Goal: Use online tool/utility: Utilize a website feature to perform a specific function

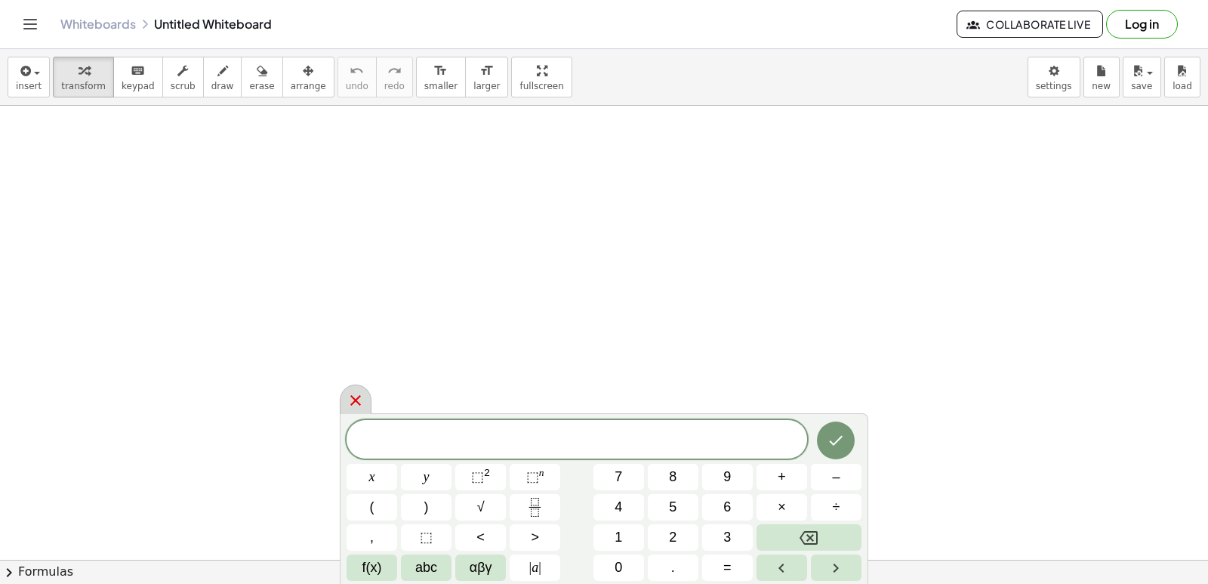
click at [345, 410] on div at bounding box center [356, 398] width 32 height 29
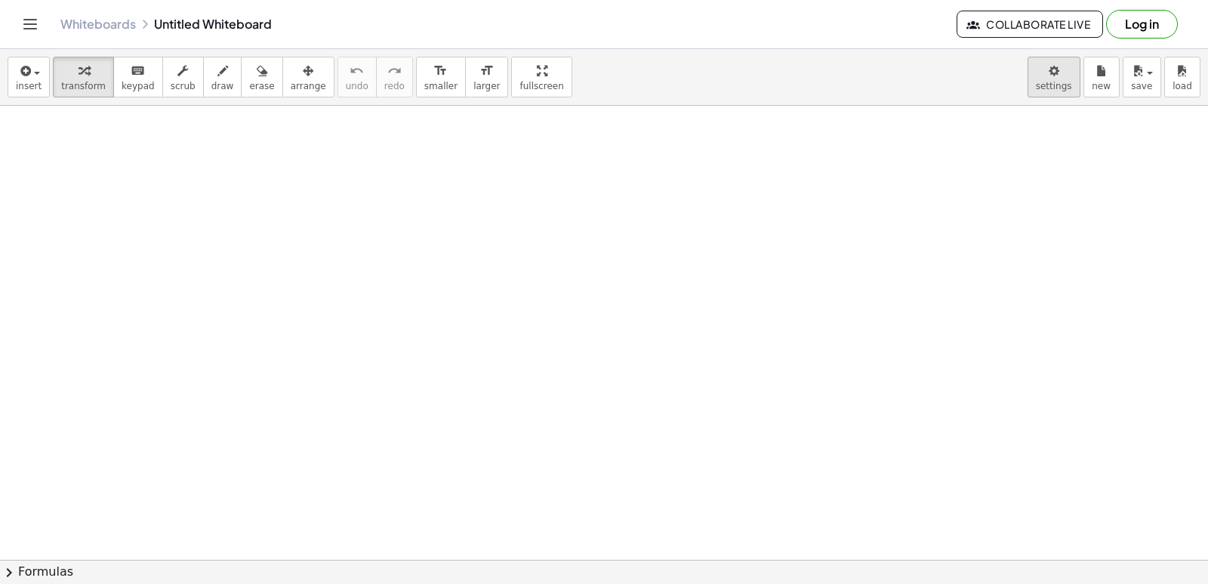
click at [1071, 85] on body "Graspable Math Activities Get Started Activity Bank Assigned Work Classes White…" at bounding box center [604, 292] width 1208 height 584
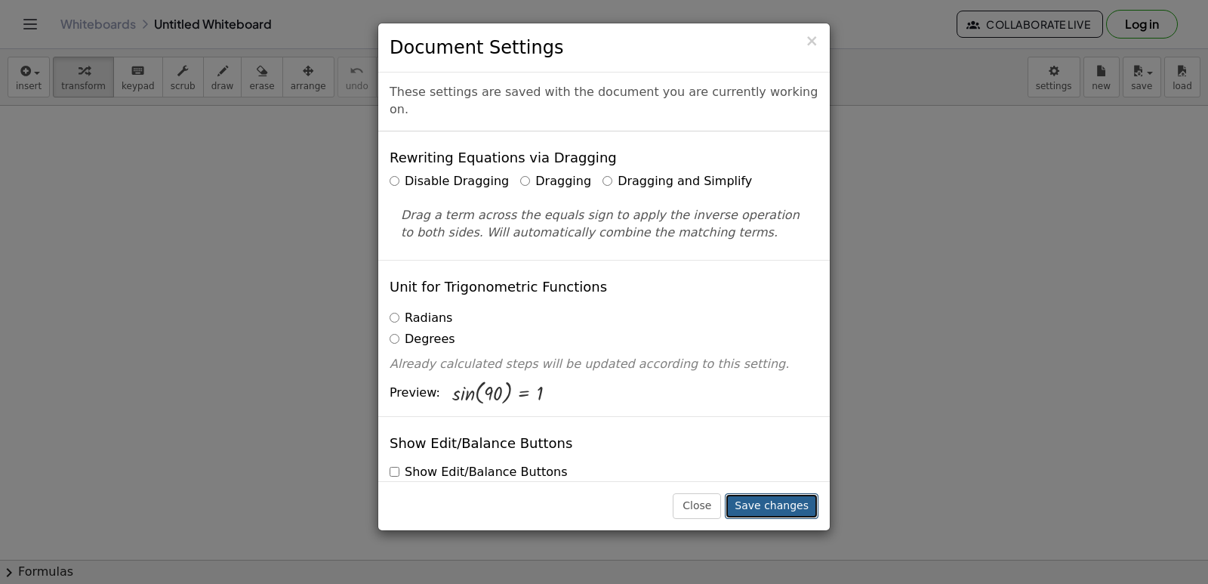
click at [760, 501] on button "Save changes" at bounding box center [772, 506] width 94 height 26
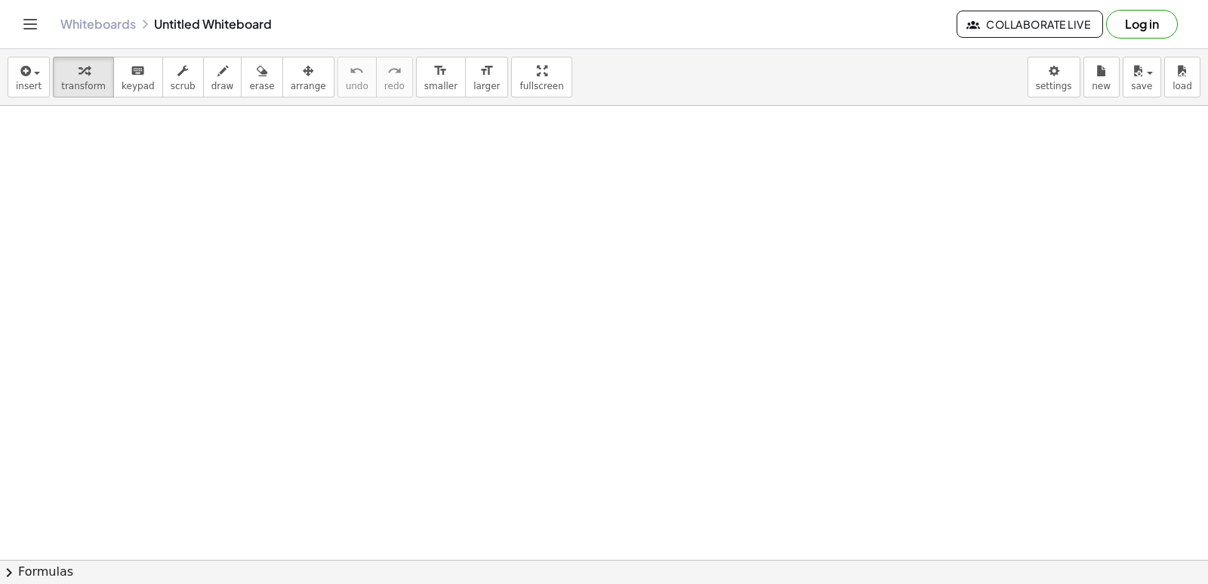
drag, startPoint x: 1126, startPoint y: 335, endPoint x: 1141, endPoint y: 613, distance: 278.2
click at [1141, 583] on html "Graspable Math Activities Get Started Activity Bank Assigned Work Classes White…" at bounding box center [604, 292] width 1208 height 584
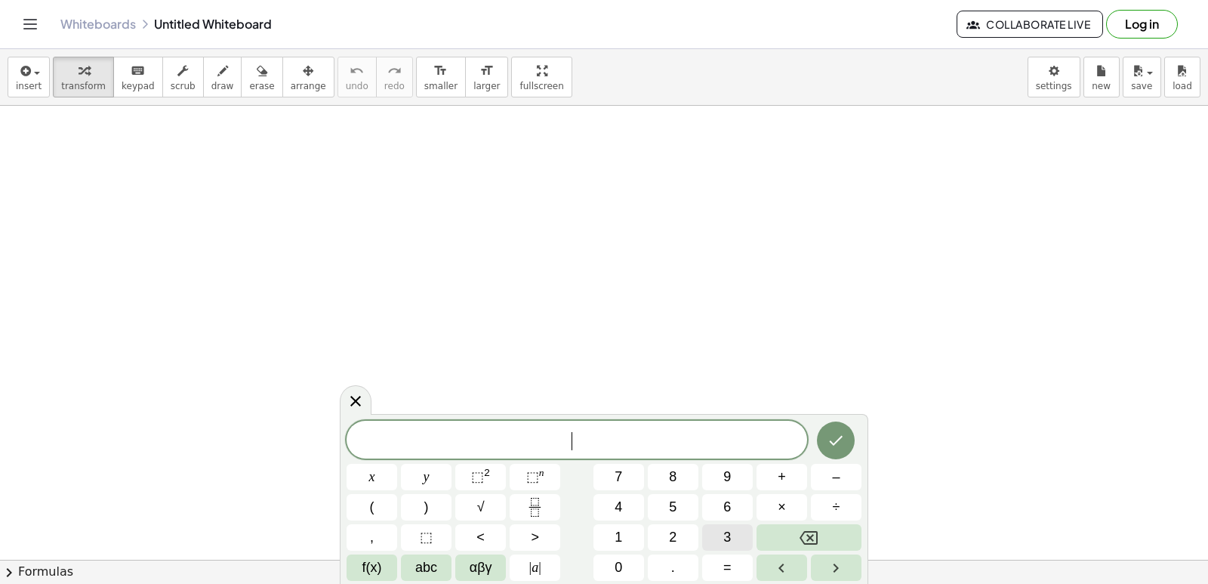
click at [741, 529] on button "3" at bounding box center [727, 537] width 51 height 26
click at [782, 511] on span "×" at bounding box center [782, 507] width 8 height 20
click at [828, 473] on button "–" at bounding box center [836, 477] width 51 height 26
click at [826, 535] on button "Backspace" at bounding box center [809, 537] width 105 height 26
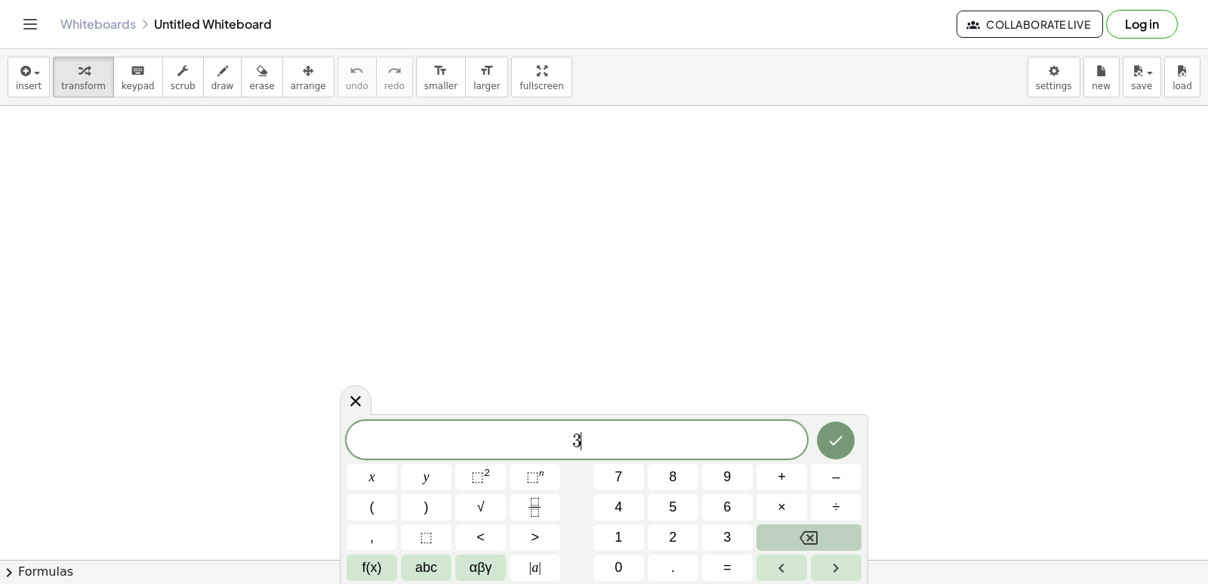
click at [826, 535] on button "Backspace" at bounding box center [809, 537] width 105 height 26
click at [732, 530] on button "3" at bounding box center [727, 537] width 51 height 26
click at [777, 507] on button "×" at bounding box center [782, 507] width 51 height 26
click at [788, 537] on button "Backspace" at bounding box center [809, 537] width 105 height 26
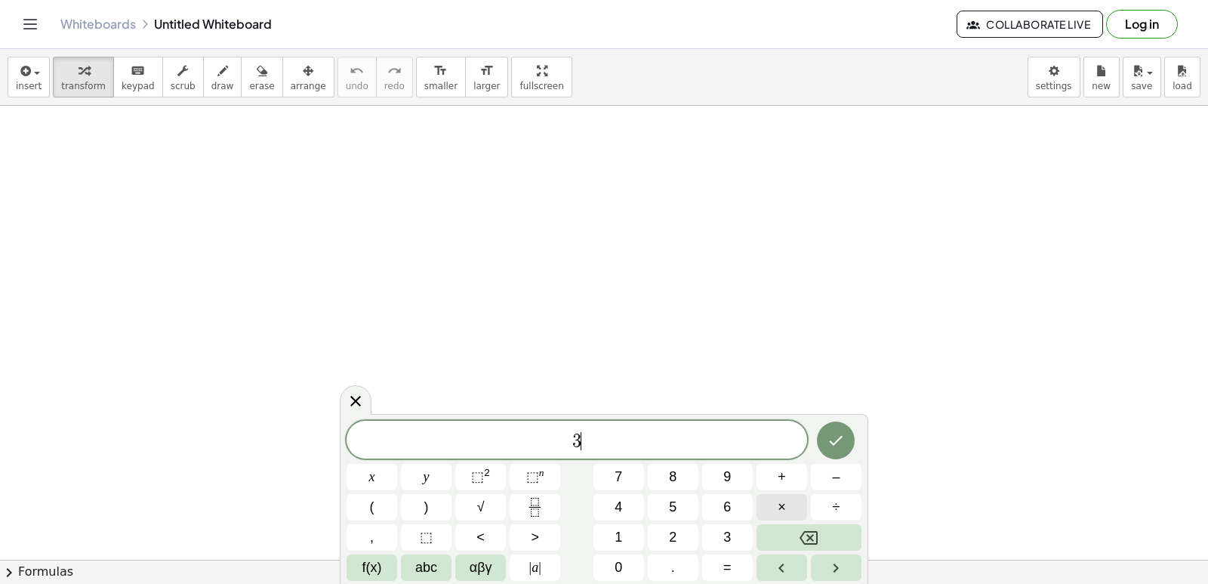
click at [787, 507] on button "×" at bounding box center [782, 507] width 51 height 26
click at [835, 477] on span "–" at bounding box center [836, 477] width 8 height 20
click at [681, 533] on button "2" at bounding box center [673, 537] width 51 height 26
click at [732, 561] on button "=" at bounding box center [727, 567] width 51 height 26
click at [622, 542] on span "1" at bounding box center [619, 537] width 8 height 20
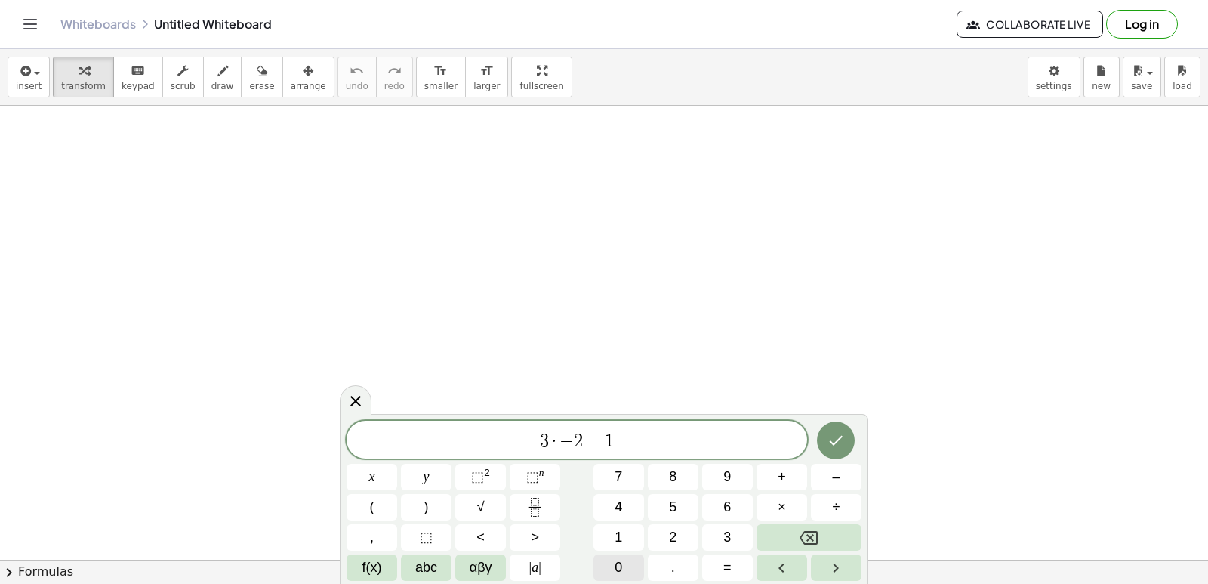
click at [625, 575] on button "0" at bounding box center [618, 567] width 51 height 26
click at [831, 433] on icon "Done" at bounding box center [836, 440] width 18 height 18
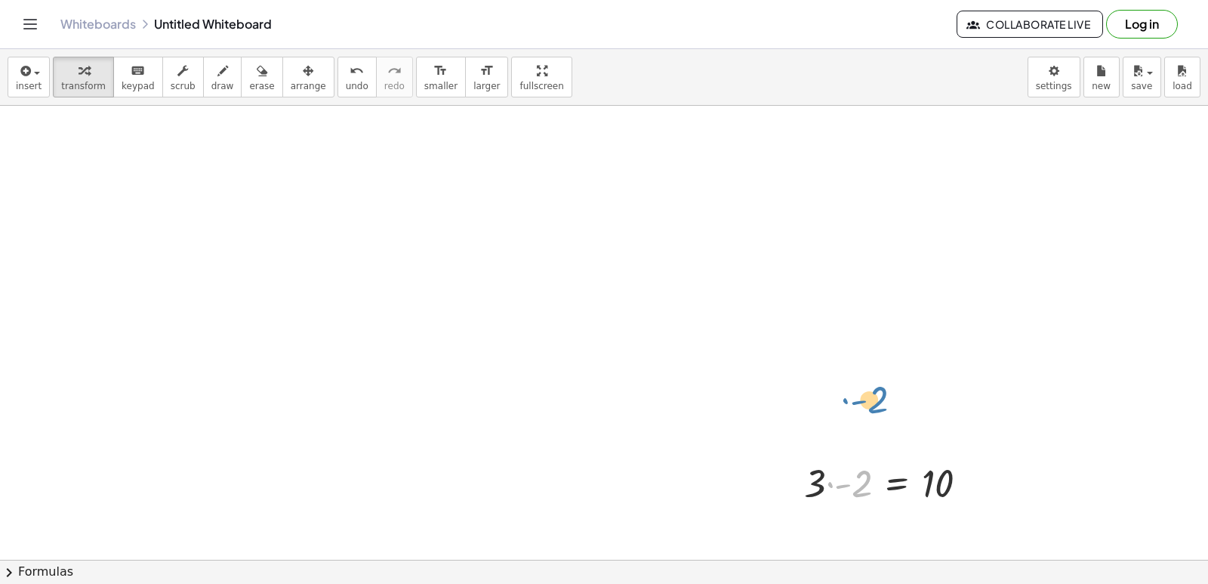
drag, startPoint x: 856, startPoint y: 490, endPoint x: 872, endPoint y: 404, distance: 87.5
drag, startPoint x: 935, startPoint y: 495, endPoint x: 1053, endPoint y: 549, distance: 129.7
click at [619, 582] on div "insert select one: Math Expression Function Text Youtube Video Graphing Geometr…" at bounding box center [604, 316] width 1208 height 535
click at [901, 513] on icon at bounding box center [897, 521] width 16 height 16
click at [904, 519] on div "×" at bounding box center [897, 521] width 24 height 24
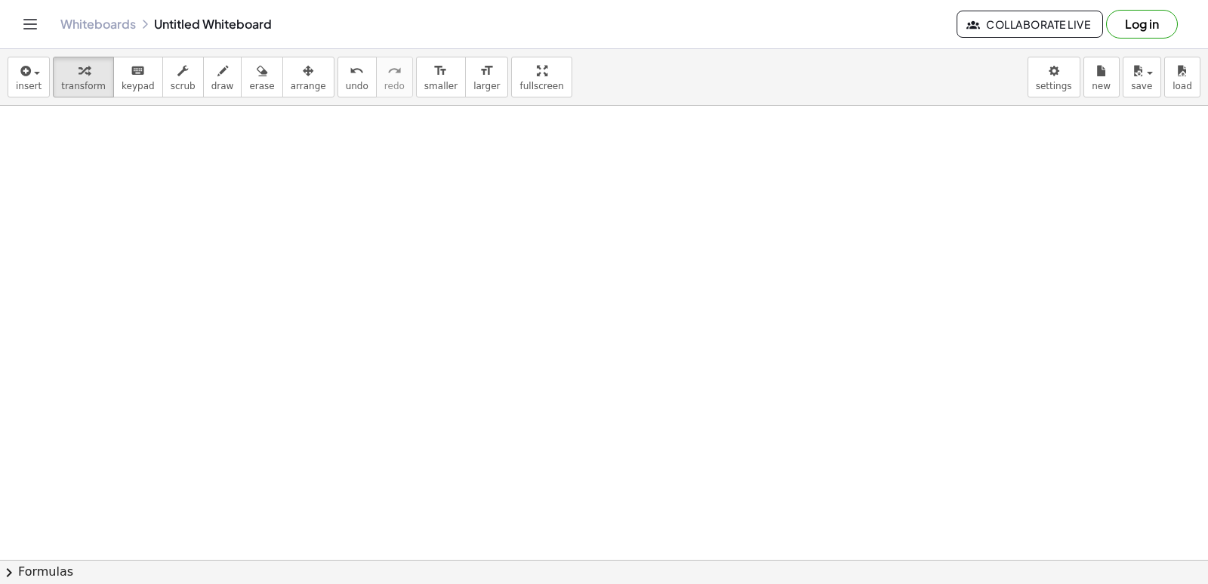
scroll to position [880, 0]
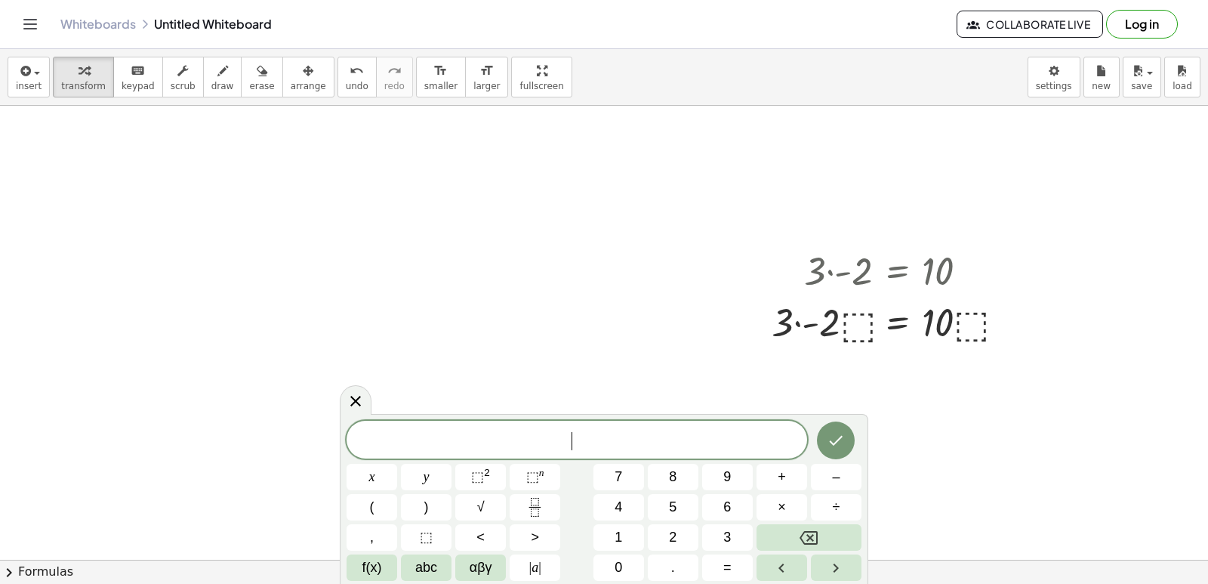
scroll to position [218, 0]
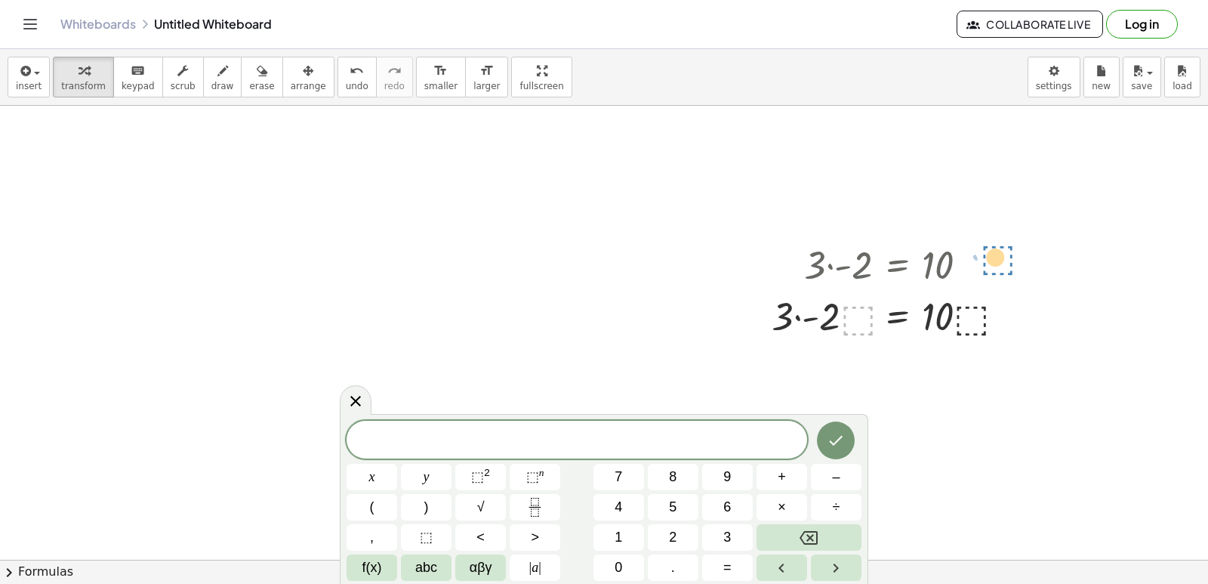
drag, startPoint x: 858, startPoint y: 319, endPoint x: 997, endPoint y: 258, distance: 152.2
drag, startPoint x: 847, startPoint y: 277, endPoint x: 857, endPoint y: 247, distance: 31.8
click at [897, 265] on div "· 3 · - 2 = 10 · ⬚ · 3 · - 2 = 10 · ⬚ · · ⬚" at bounding box center [897, 265] width 0 height 0
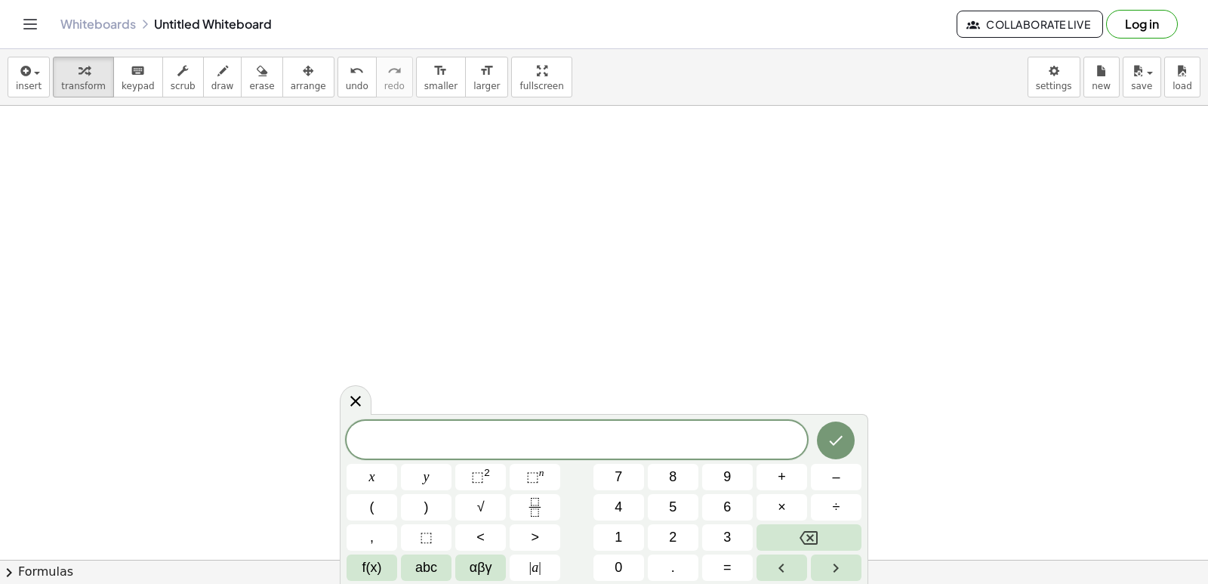
scroll to position [2665, 0]
click at [682, 482] on button "8" at bounding box center [673, 477] width 51 height 26
click at [482, 571] on span "αβγ" at bounding box center [481, 567] width 23 height 20
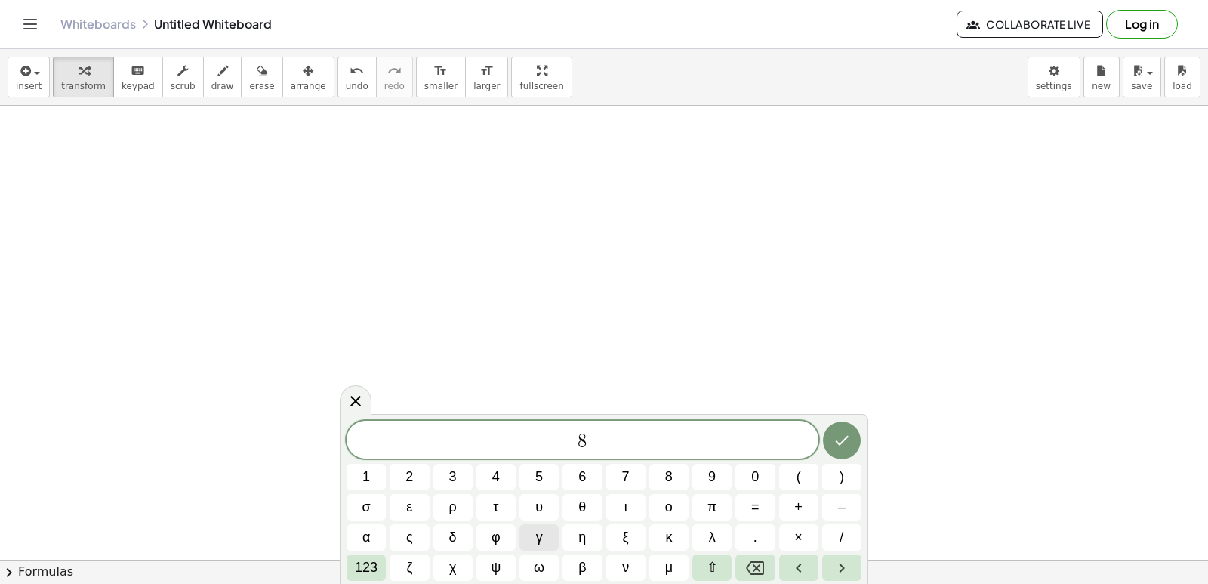
click at [543, 540] on button "γ" at bounding box center [538, 537] width 39 height 26
click at [376, 559] on span "123" at bounding box center [366, 567] width 23 height 20
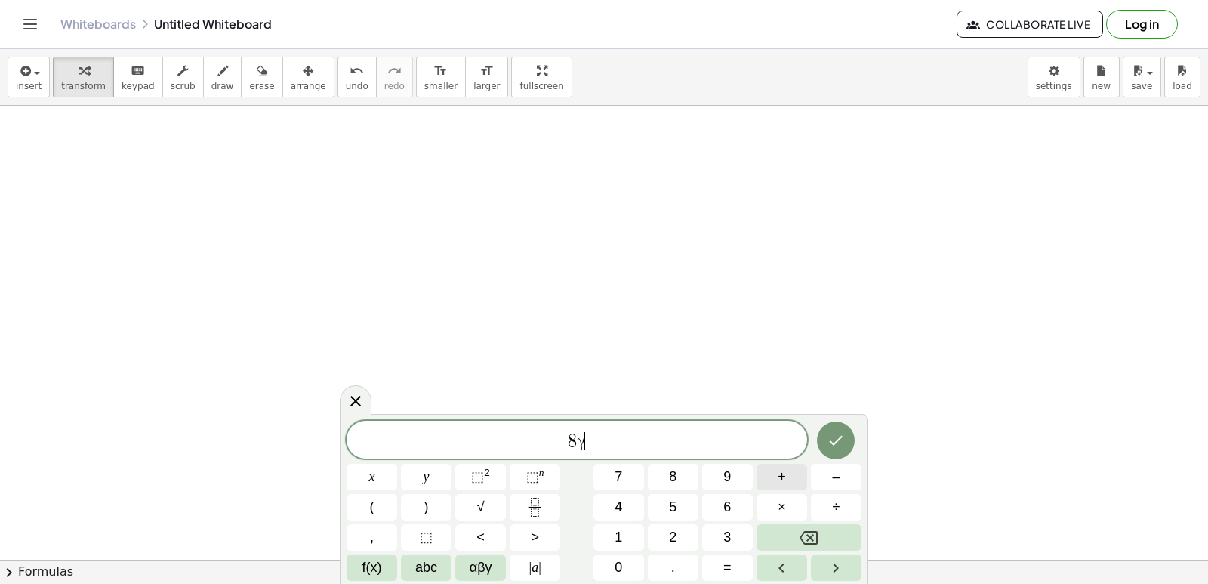
click at [789, 474] on button "+" at bounding box center [782, 477] width 51 height 26
click at [624, 531] on button "1" at bounding box center [618, 537] width 51 height 26
click at [686, 503] on button "5" at bounding box center [673, 507] width 51 height 26
click at [735, 572] on button "=" at bounding box center [727, 567] width 51 height 26
click at [824, 476] on button "–" at bounding box center [836, 477] width 51 height 26
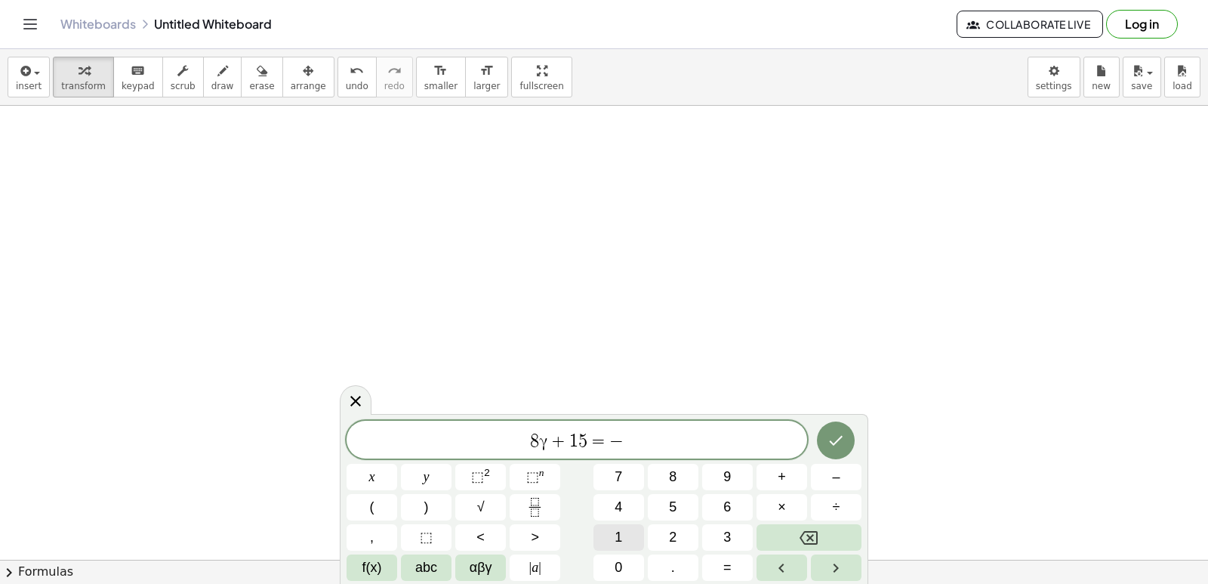
click at [622, 529] on span "1" at bounding box center [619, 537] width 8 height 20
click at [634, 473] on button "7" at bounding box center [618, 477] width 51 height 26
click at [836, 430] on button "Done" at bounding box center [836, 440] width 38 height 38
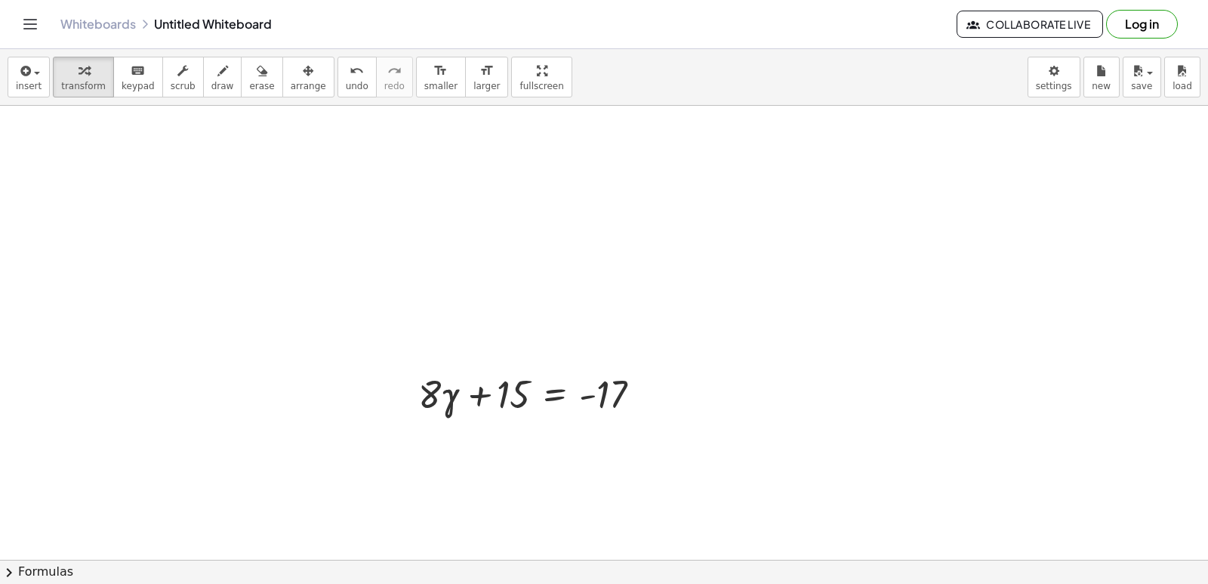
scroll to position [946, 0]
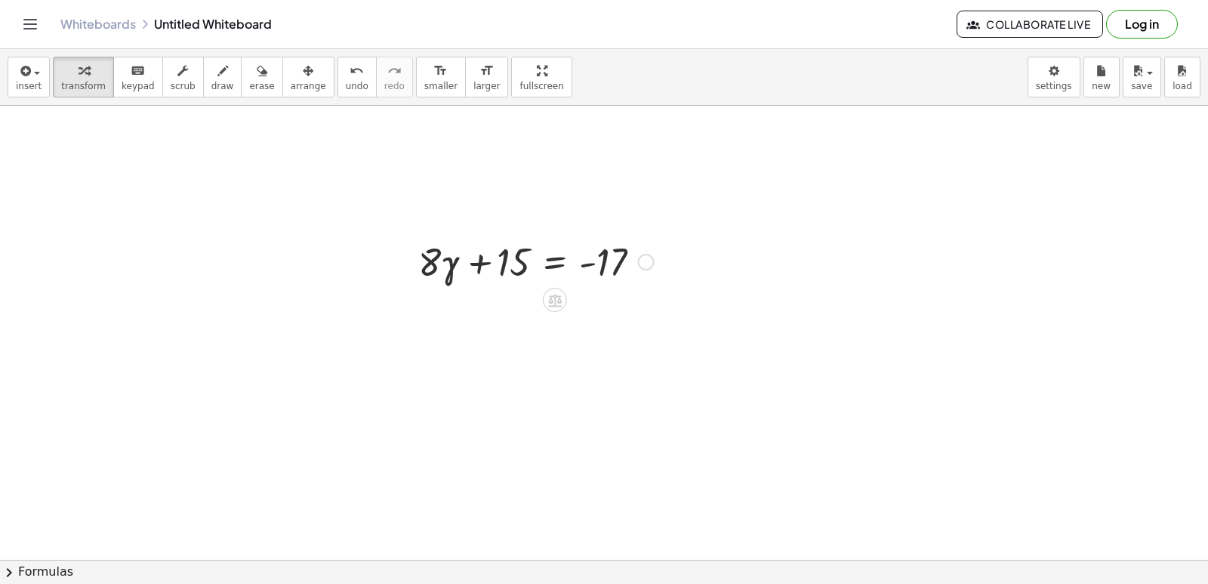
click at [581, 268] on div at bounding box center [536, 260] width 251 height 51
click at [490, 262] on div at bounding box center [536, 260] width 251 height 51
drag, startPoint x: 479, startPoint y: 261, endPoint x: 653, endPoint y: 264, distance: 174.4
click at [653, 264] on div at bounding box center [536, 260] width 251 height 51
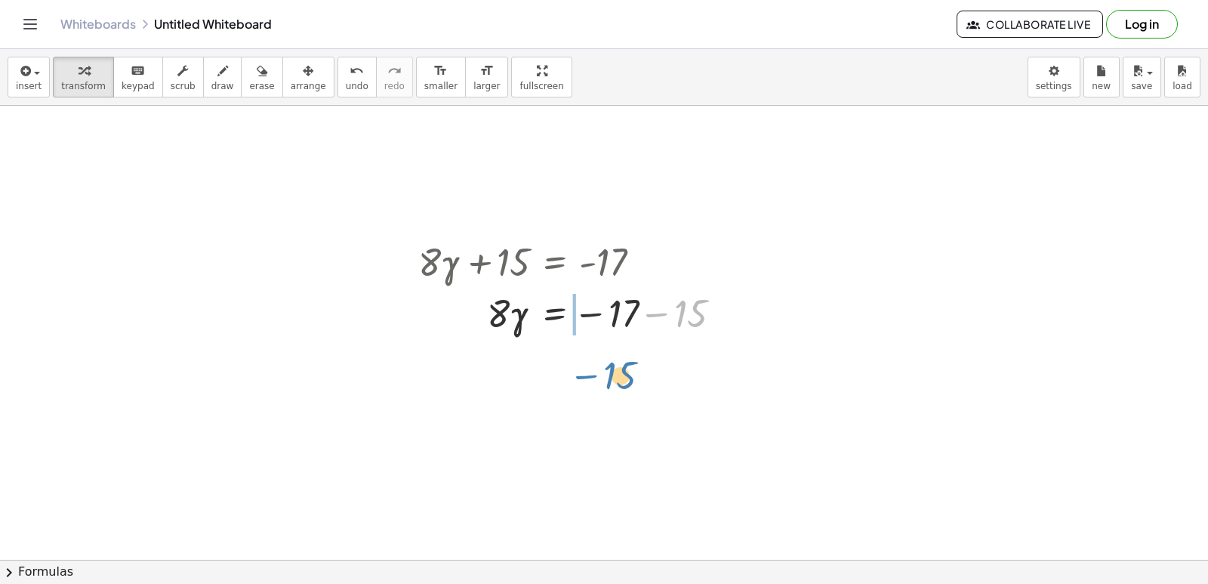
drag, startPoint x: 653, startPoint y: 316, endPoint x: 566, endPoint y: 369, distance: 101.6
click at [565, 369] on div "· 3 · - 2 = 10 · 3 · - 2 = 10 · ⬚ · · ⬚ + · 8 · γ + 15 = - 17 − 15 · 8 · γ 15 =…" at bounding box center [604, 67] width 1208 height 1815
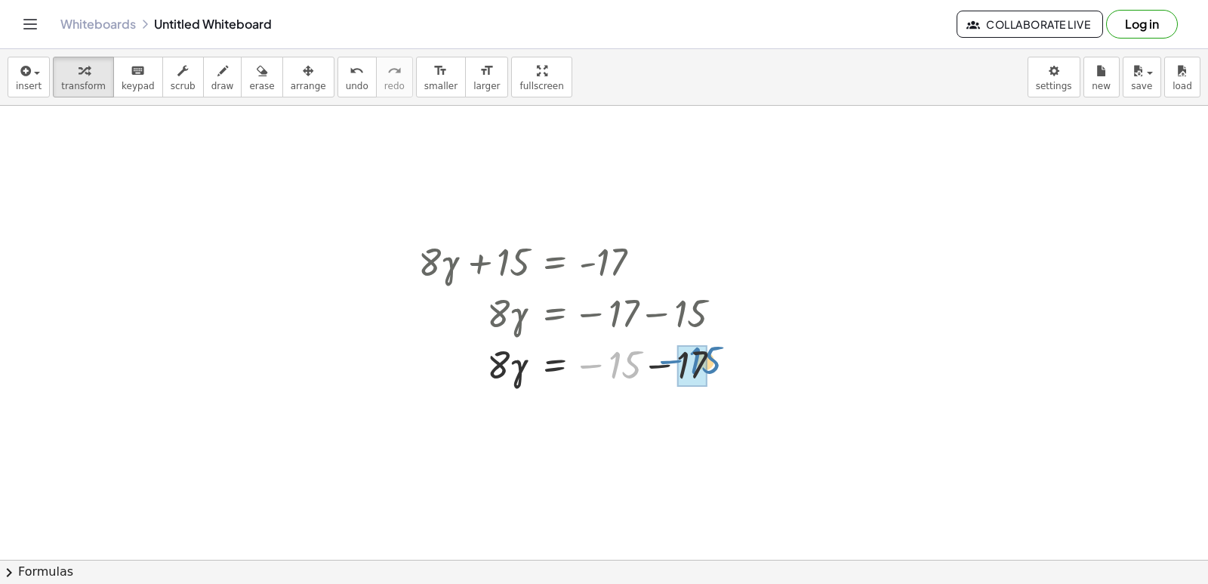
drag, startPoint x: 601, startPoint y: 362, endPoint x: 684, endPoint y: 349, distance: 84.2
click at [719, 362] on div at bounding box center [726, 364] width 17 height 17
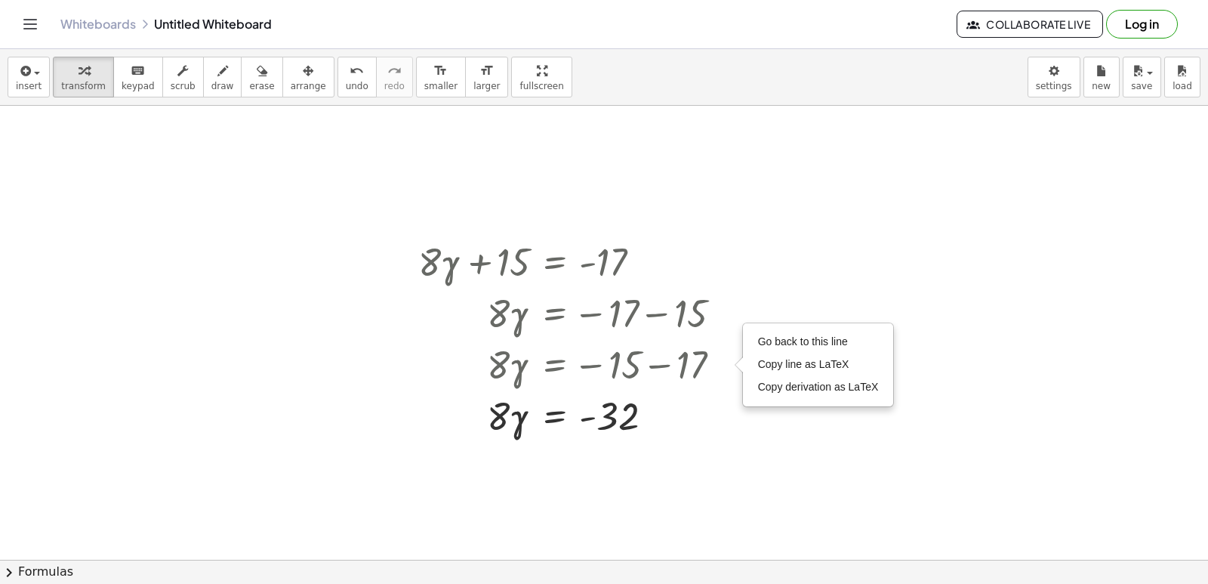
drag, startPoint x: 721, startPoint y: 453, endPoint x: 708, endPoint y: 442, distance: 17.1
click at [710, 448] on div at bounding box center [604, 67] width 1208 height 1815
click at [853, 408] on div at bounding box center [604, 67] width 1208 height 1815
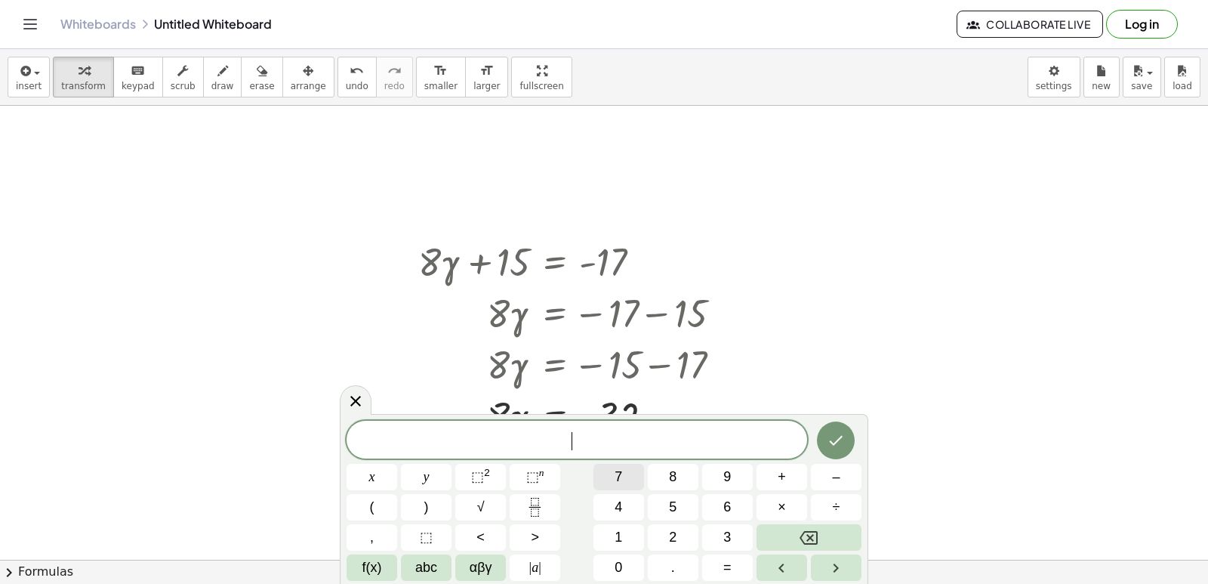
click at [611, 475] on button "7" at bounding box center [618, 477] width 51 height 26
click at [769, 510] on button "×" at bounding box center [782, 507] width 51 height 26
click at [838, 471] on span "–" at bounding box center [836, 477] width 8 height 20
click at [717, 476] on button "9" at bounding box center [727, 477] width 51 height 26
click at [735, 564] on button "=" at bounding box center [727, 567] width 51 height 26
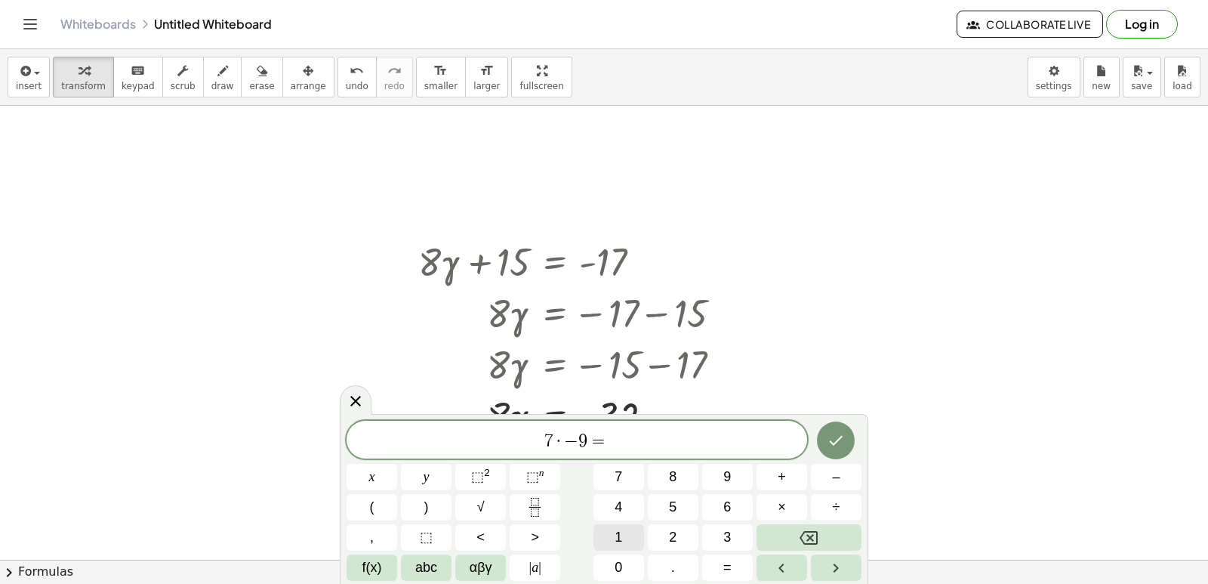
click at [618, 531] on span "1" at bounding box center [619, 537] width 8 height 20
click at [675, 524] on button "2" at bounding box center [673, 537] width 51 height 26
click at [830, 435] on icon "Done" at bounding box center [836, 440] width 18 height 18
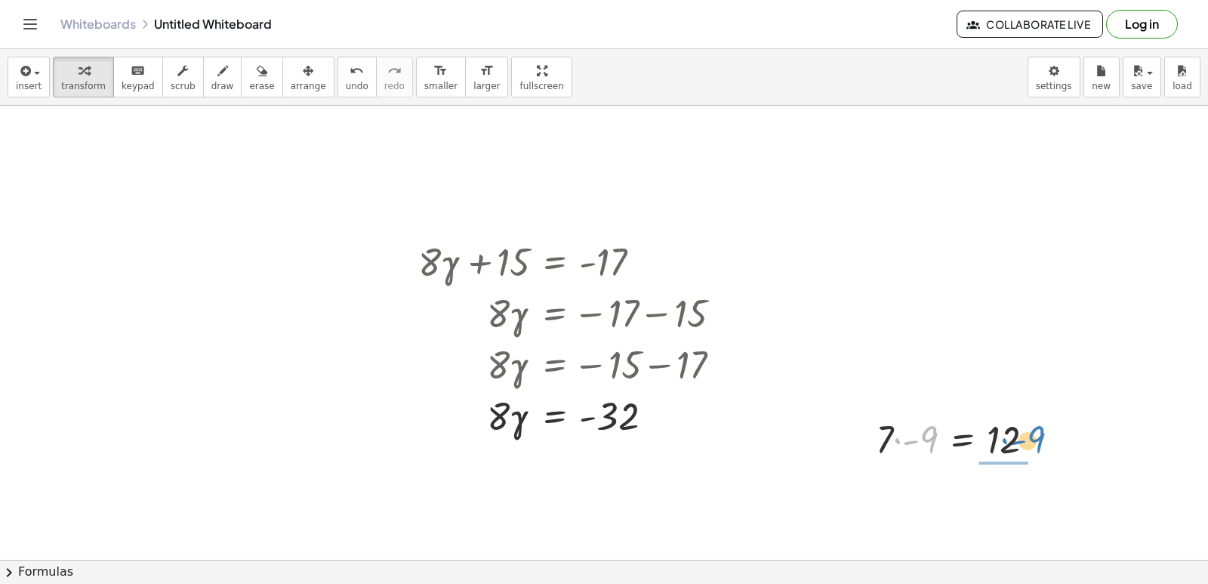
drag, startPoint x: 931, startPoint y: 444, endPoint x: 1040, endPoint y: 443, distance: 109.5
click at [1040, 443] on div at bounding box center [961, 437] width 186 height 51
click at [138, 351] on div at bounding box center [604, 67] width 1208 height 1815
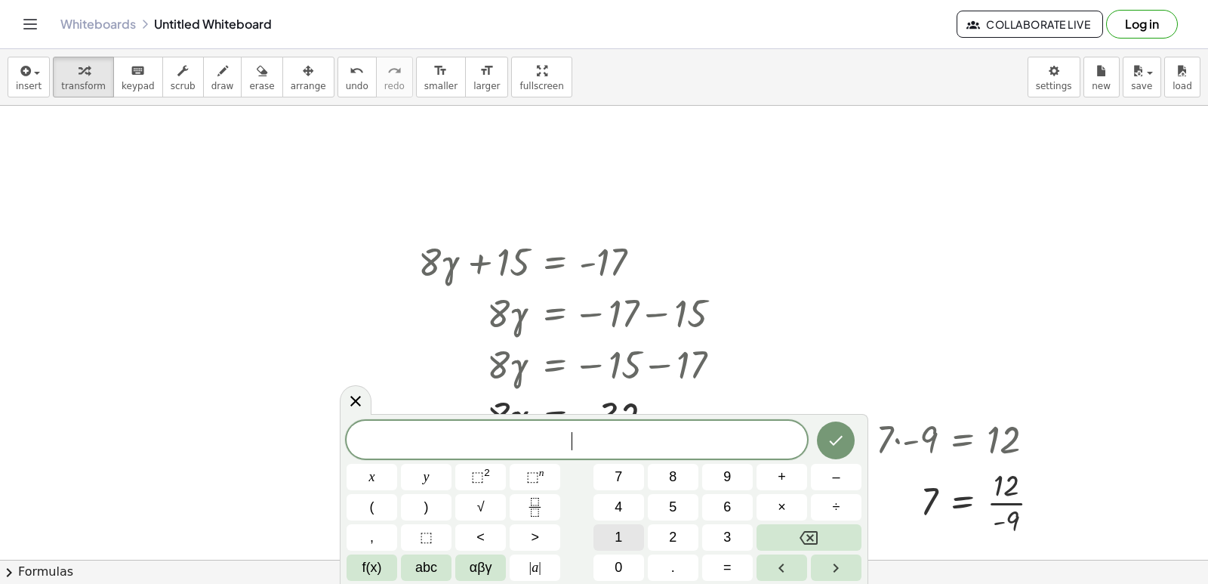
click at [620, 531] on span "1" at bounding box center [619, 537] width 8 height 20
click at [470, 557] on span "αβγ" at bounding box center [481, 567] width 23 height 20
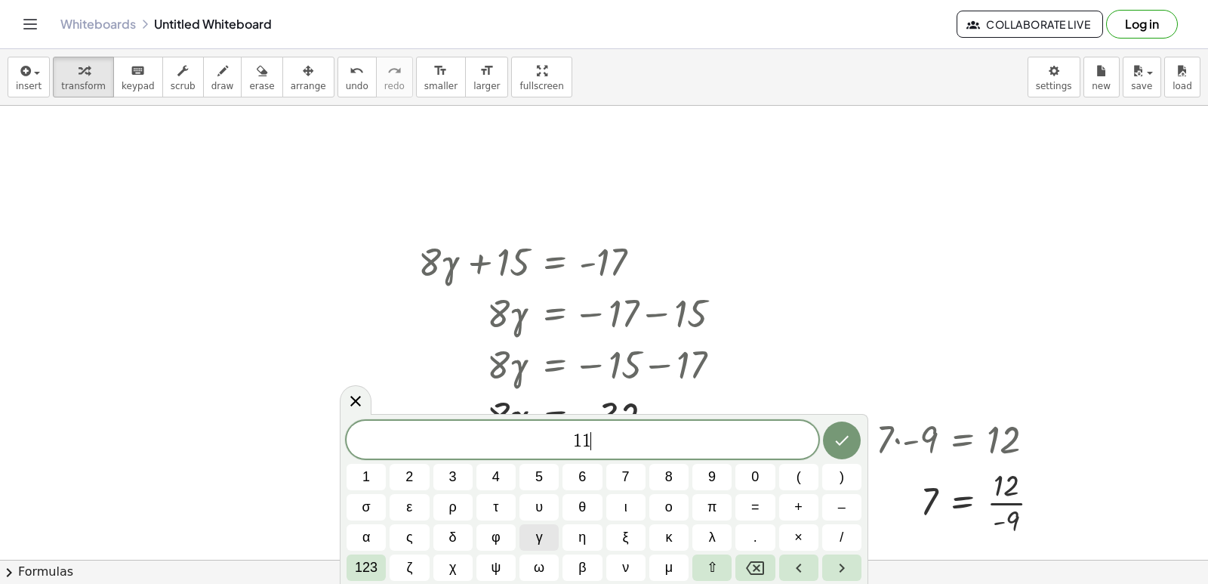
click at [539, 535] on span "γ" at bounding box center [539, 537] width 7 height 20
click at [375, 569] on span "123" at bounding box center [366, 567] width 23 height 20
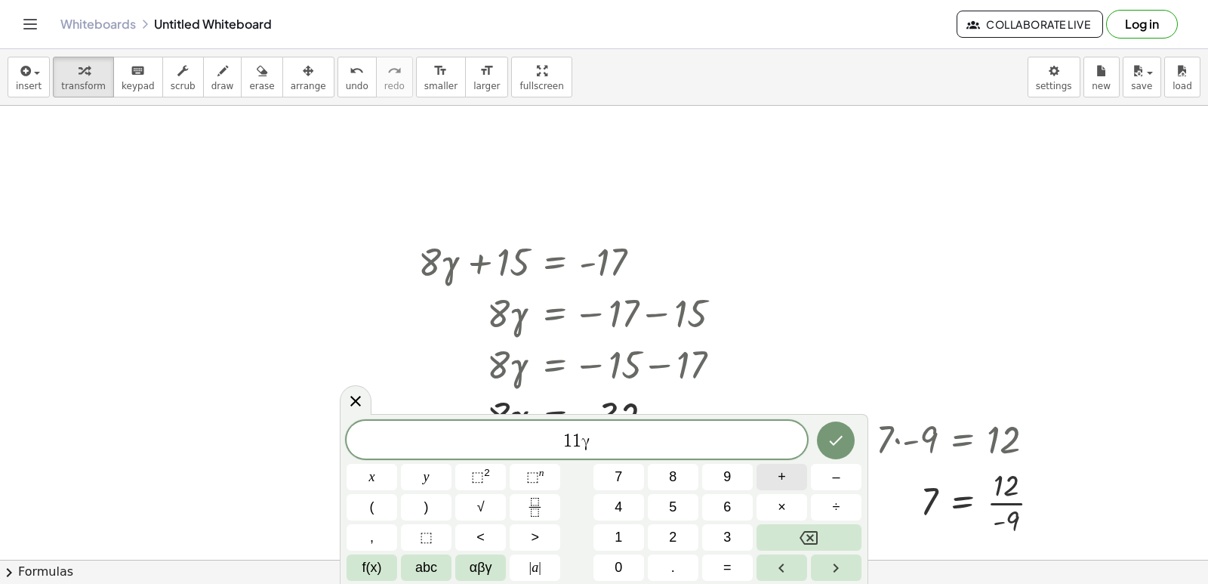
click at [797, 475] on button "+" at bounding box center [782, 477] width 51 height 26
click at [620, 538] on span "1" at bounding box center [619, 537] width 8 height 20
click at [670, 495] on button "5" at bounding box center [673, 507] width 51 height 26
click at [717, 559] on button "=" at bounding box center [727, 567] width 51 height 26
click at [621, 504] on span "4" at bounding box center [619, 507] width 8 height 20
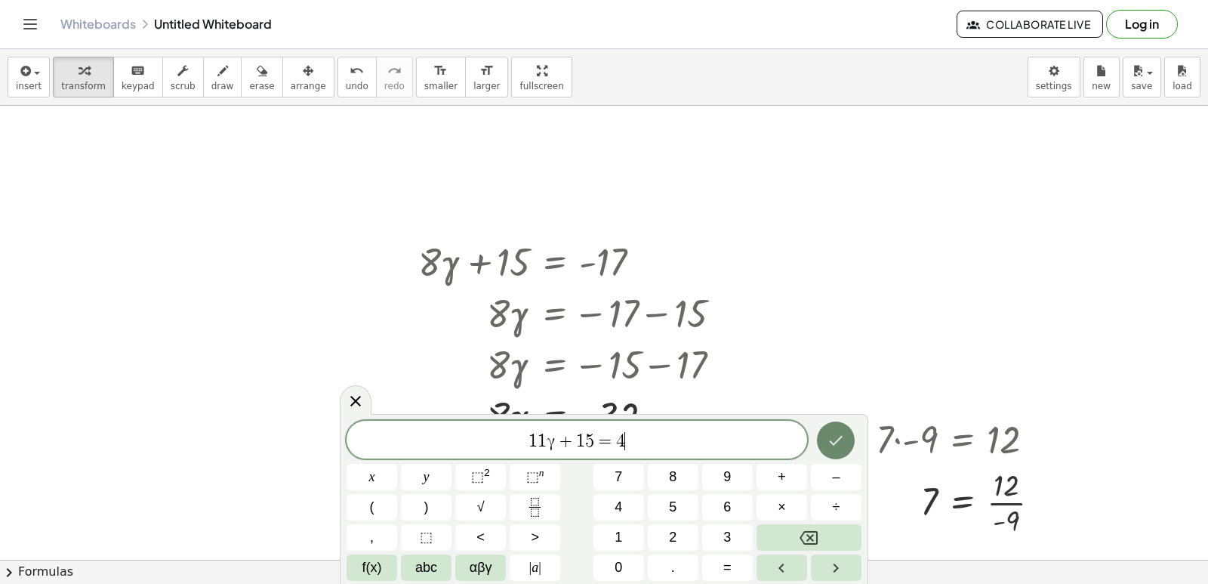
click at [821, 435] on button "Done" at bounding box center [836, 440] width 38 height 38
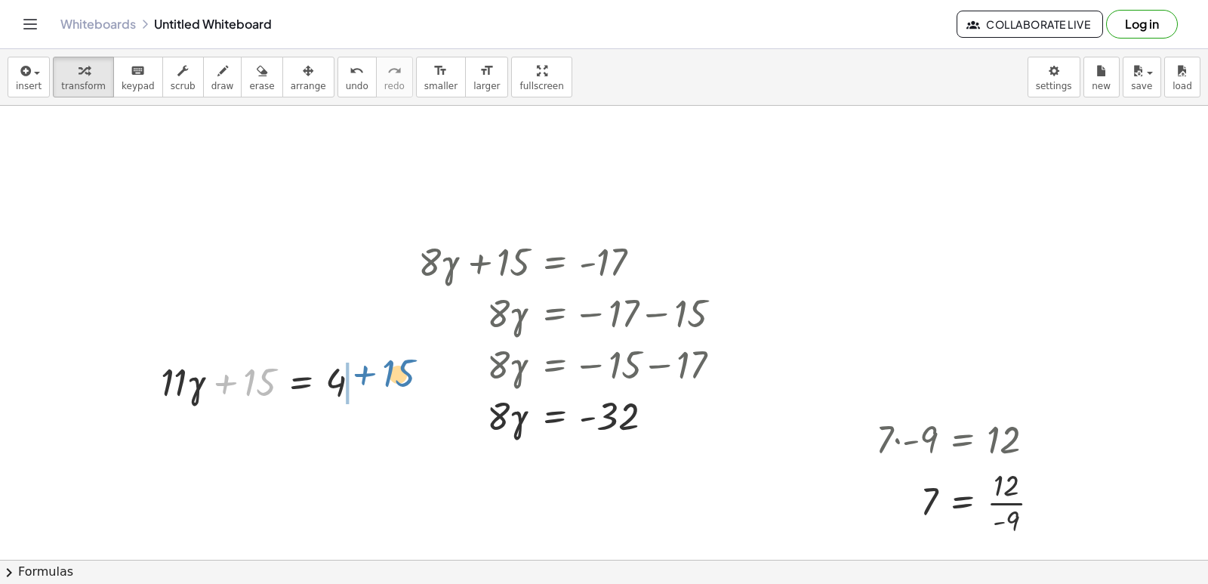
drag, startPoint x: 263, startPoint y: 376, endPoint x: 403, endPoint y: 367, distance: 140.0
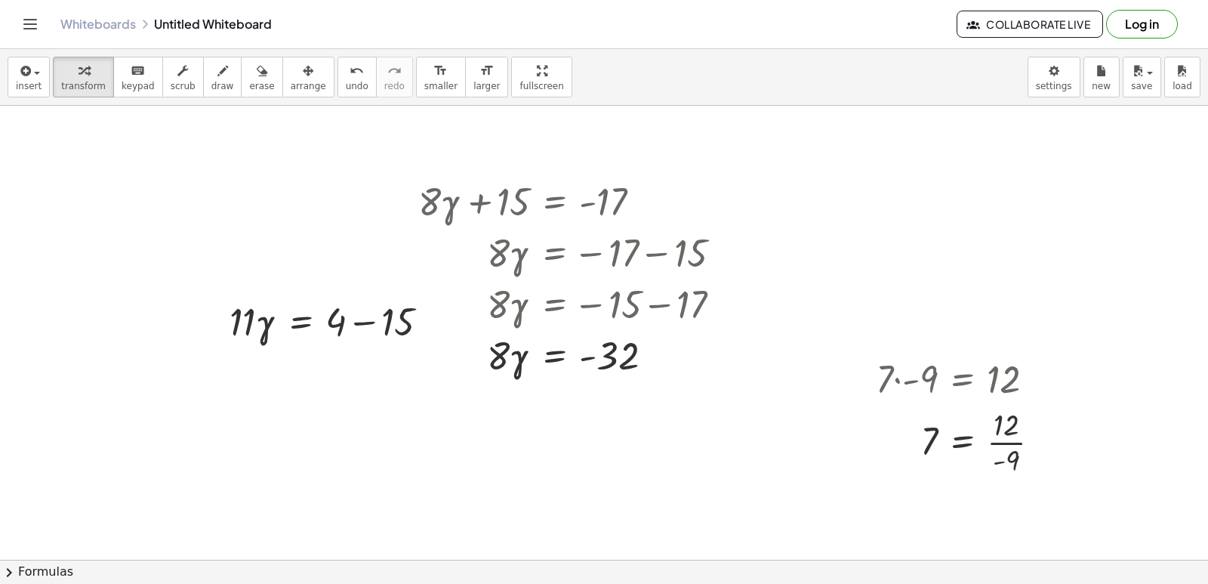
click at [398, 452] on div at bounding box center [604, 6] width 1208 height 1815
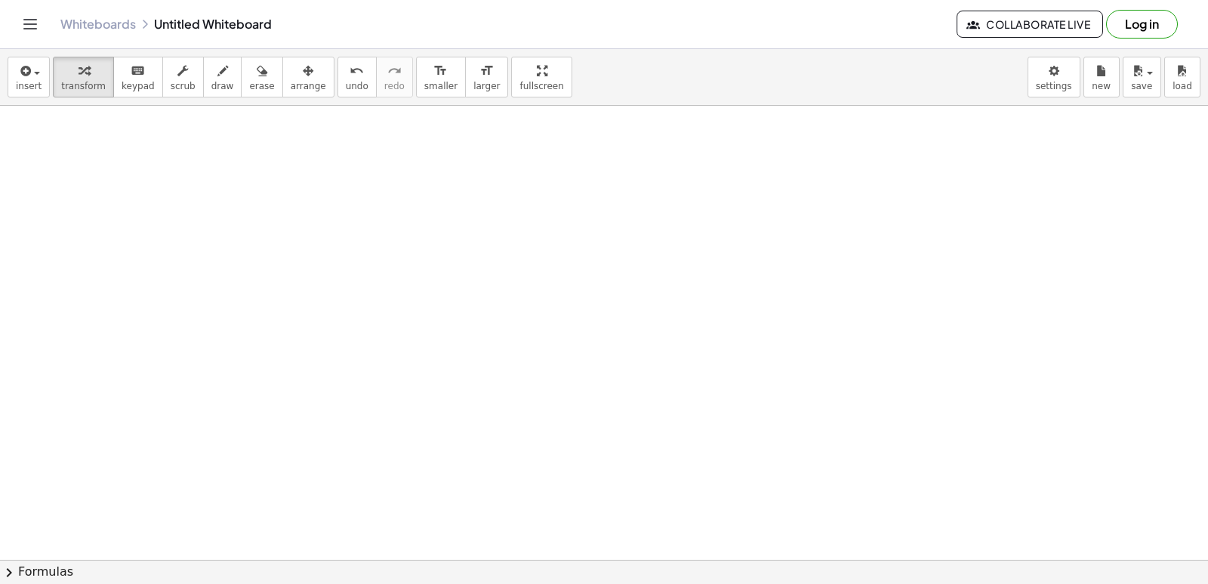
scroll to position [445, 0]
drag, startPoint x: 334, startPoint y: 443, endPoint x: 740, endPoint y: 328, distance: 422.1
click at [740, 328] on div at bounding box center [604, 568] width 1208 height 1815
drag, startPoint x: 260, startPoint y: 252, endPoint x: 248, endPoint y: 254, distance: 12.2
click at [260, 251] on div at bounding box center [604, 568] width 1208 height 1815
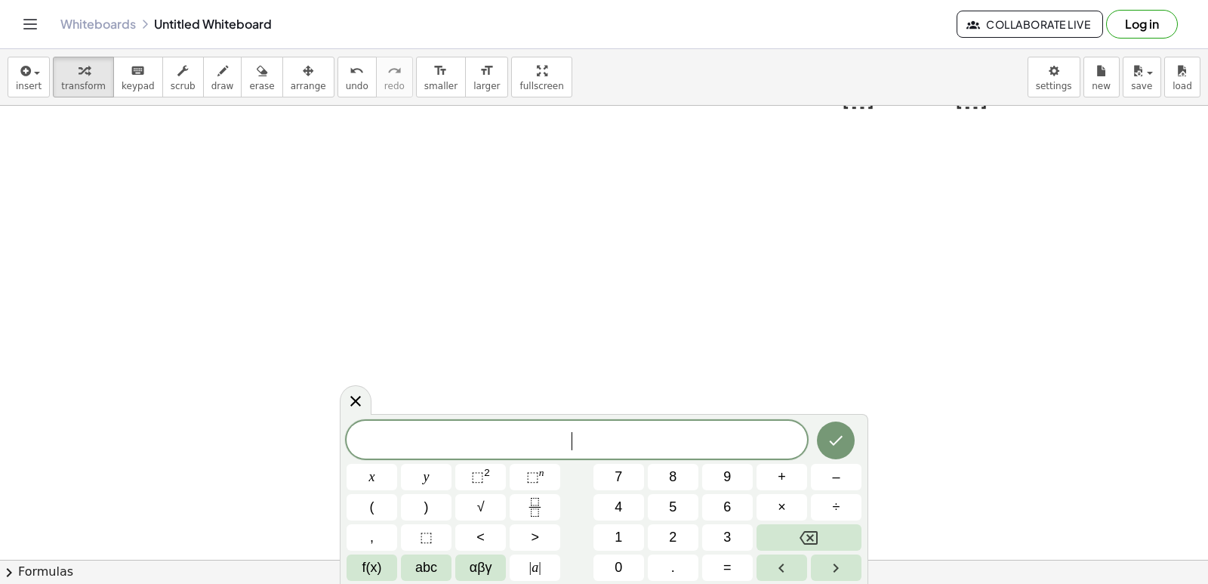
drag, startPoint x: 215, startPoint y: 272, endPoint x: 223, endPoint y: 247, distance: 26.3
click at [216, 268] on div at bounding box center [604, 568] width 1208 height 1815
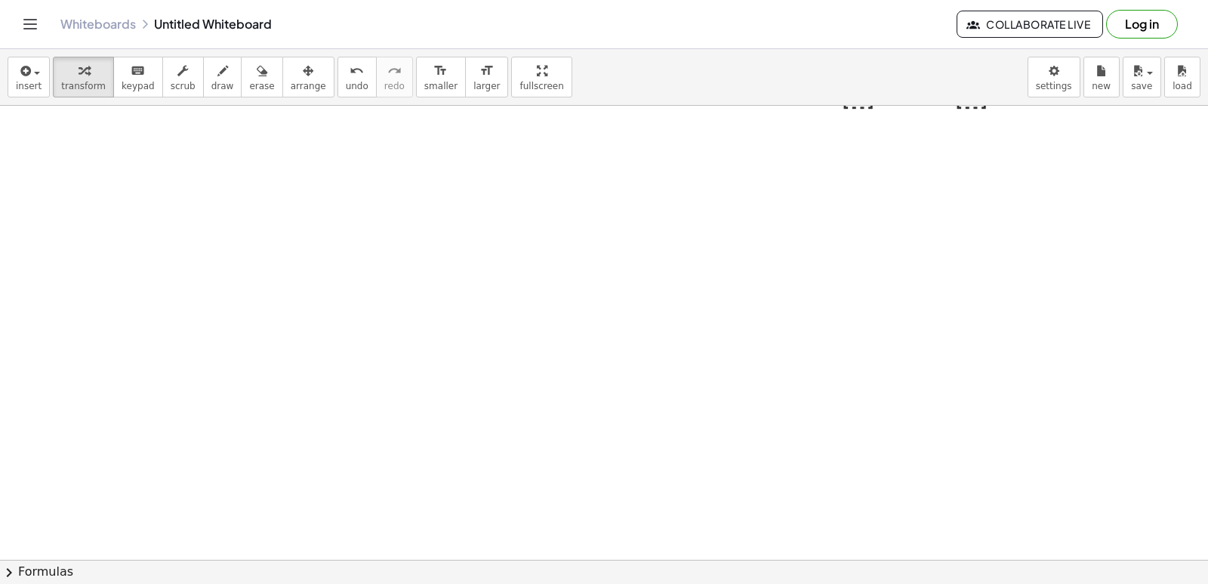
drag, startPoint x: 228, startPoint y: 242, endPoint x: 269, endPoint y: 227, distance: 43.2
click at [248, 240] on div at bounding box center [604, 568] width 1208 height 1815
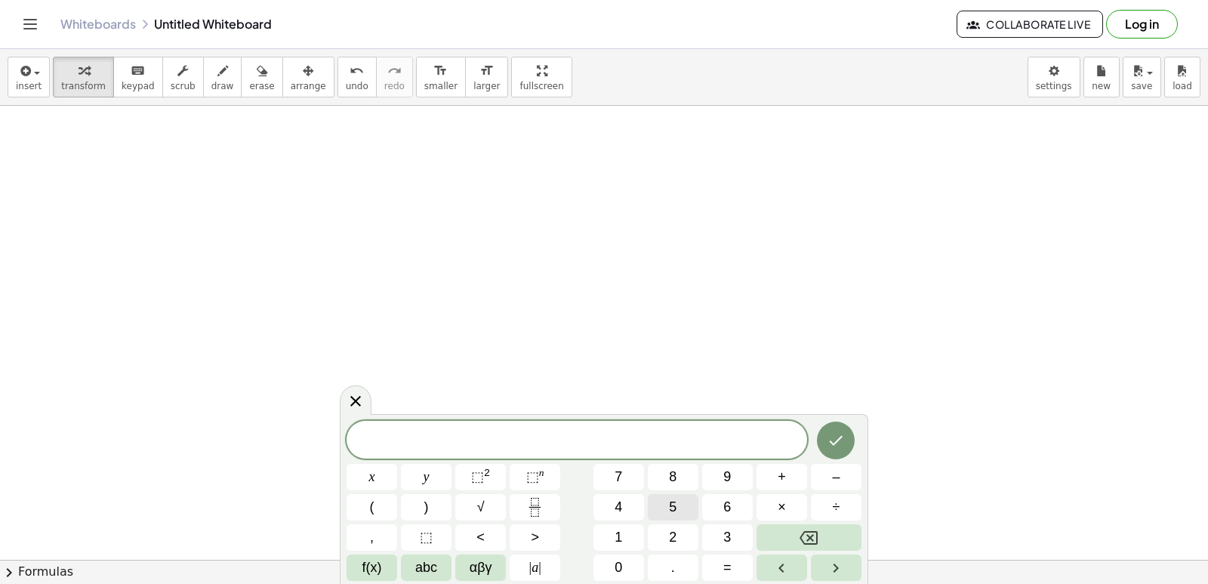
click at [675, 497] on span "5" at bounding box center [673, 507] width 8 height 20
click at [765, 498] on button "×" at bounding box center [782, 507] width 51 height 26
click at [782, 472] on span "+" at bounding box center [782, 477] width 8 height 20
click at [633, 525] on button "1" at bounding box center [618, 537] width 51 height 26
click at [627, 505] on button "4" at bounding box center [618, 507] width 51 height 26
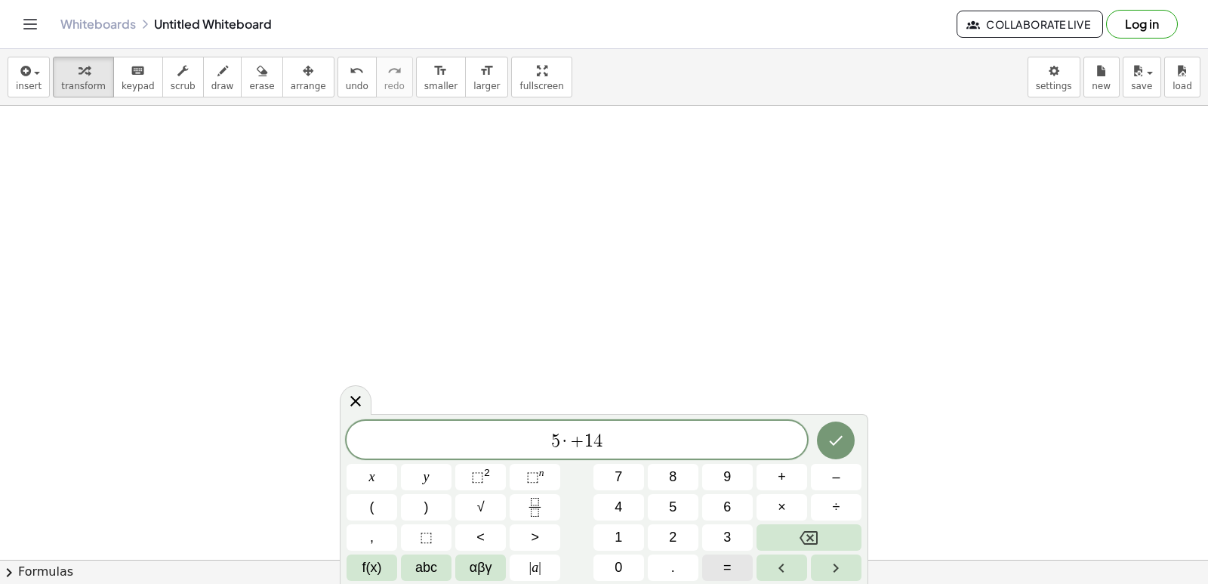
click at [735, 567] on button "=" at bounding box center [727, 567] width 51 height 26
click at [833, 467] on span "–" at bounding box center [836, 477] width 8 height 20
click at [622, 527] on span "1" at bounding box center [619, 537] width 8 height 20
click at [713, 501] on button "6" at bounding box center [727, 507] width 51 height 26
click at [826, 435] on button "Done" at bounding box center [836, 440] width 38 height 38
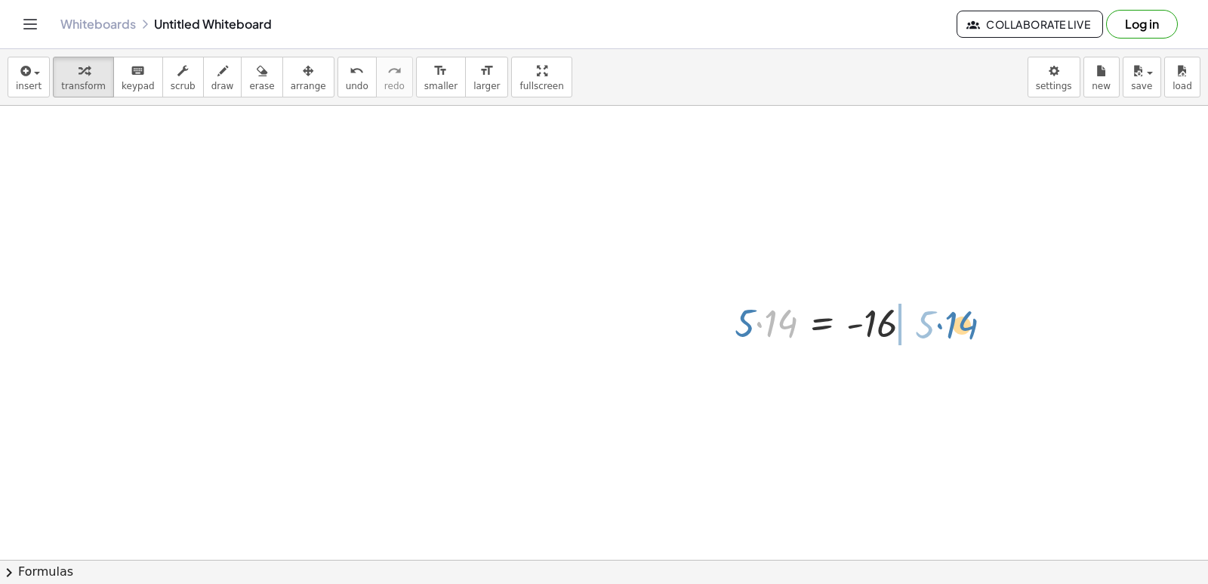
drag, startPoint x: 775, startPoint y: 325, endPoint x: 955, endPoint y: 326, distance: 180.5
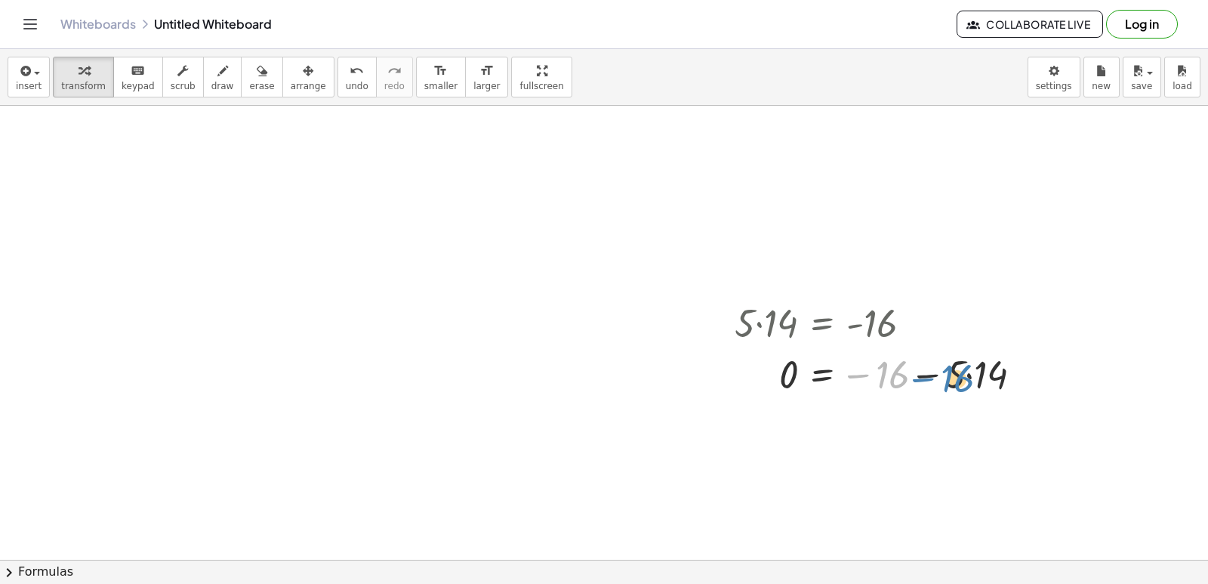
drag, startPoint x: 856, startPoint y: 358, endPoint x: 927, endPoint y: 358, distance: 71.0
click at [927, 358] on div at bounding box center [884, 372] width 315 height 51
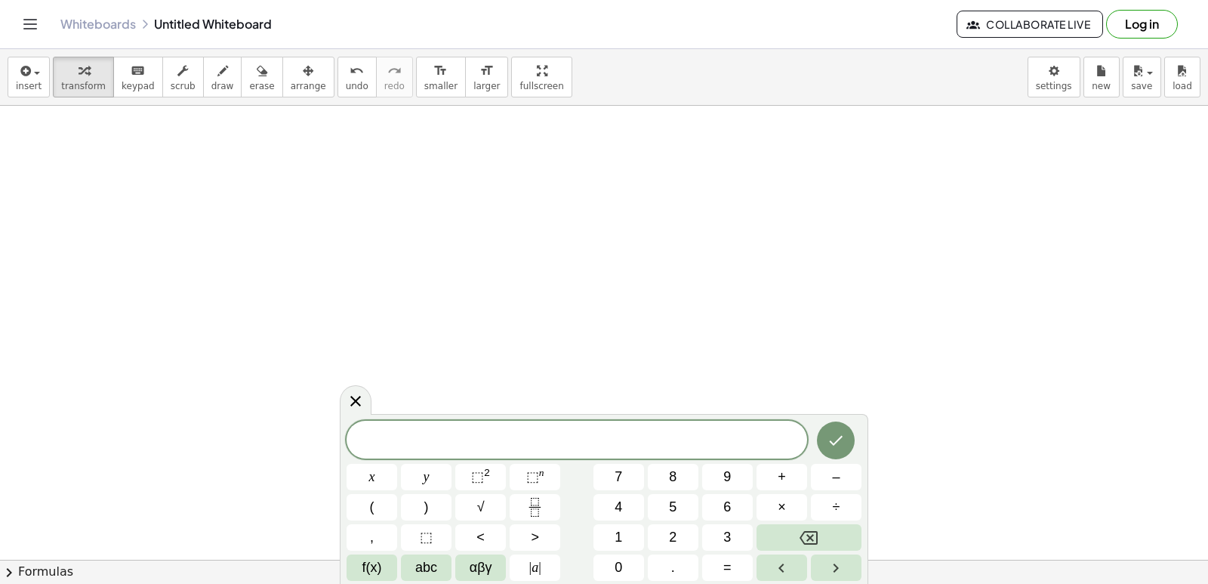
scroll to position [2269, 0]
click at [1207, 561] on button "chevron_right Formulas" at bounding box center [604, 571] width 1208 height 24
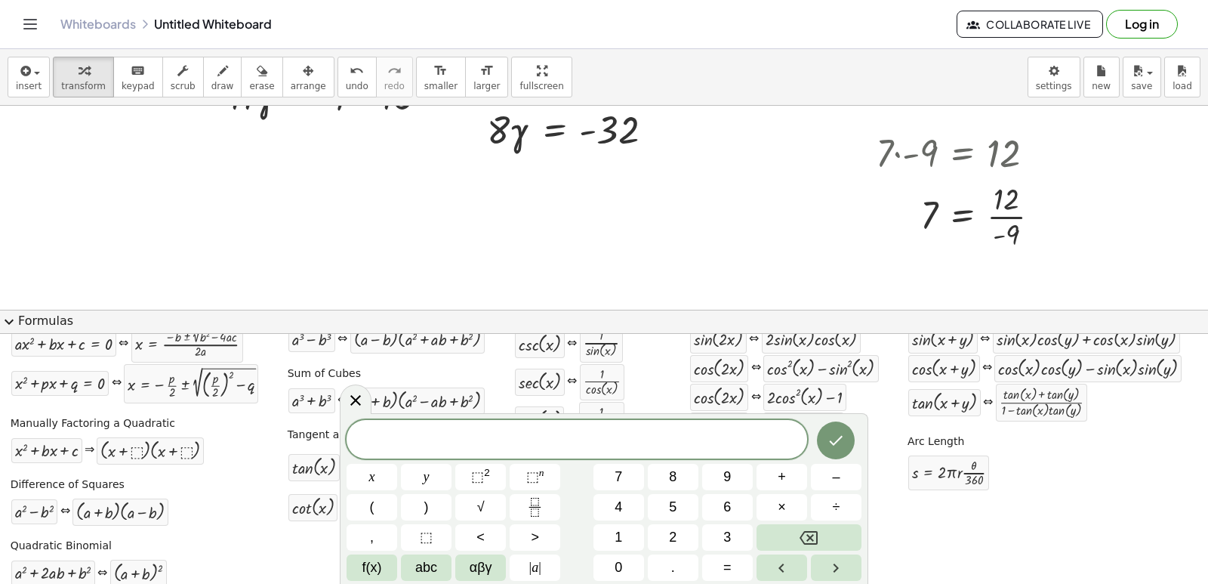
scroll to position [78, 0]
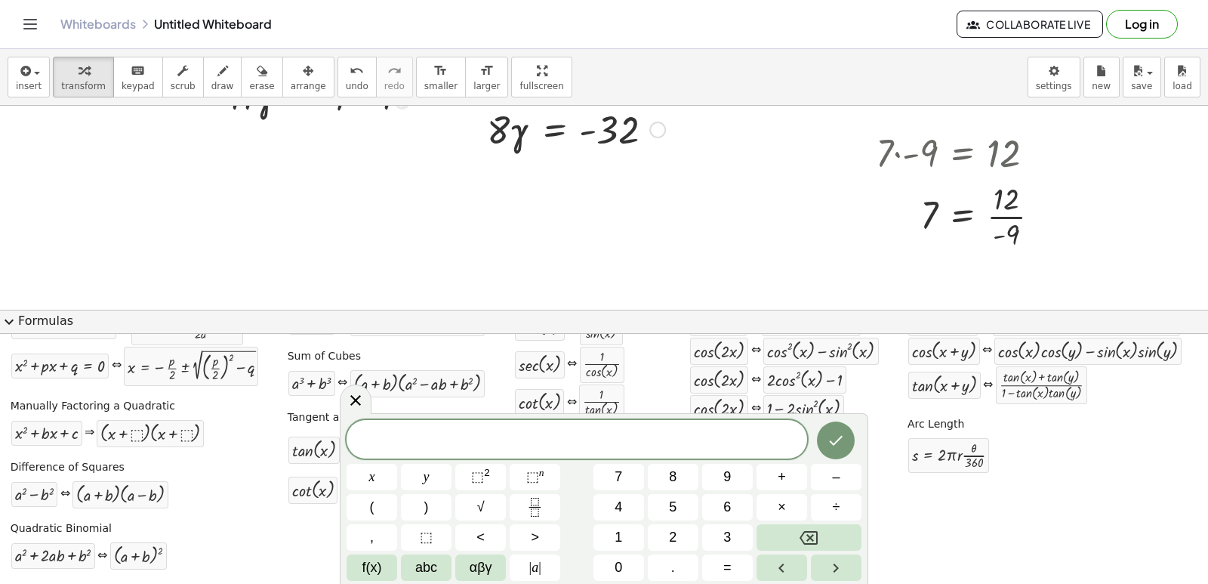
drag, startPoint x: 658, startPoint y: 132, endPoint x: 652, endPoint y: 143, distance: 12.8
click at [658, 137] on div at bounding box center [657, 130] width 17 height 17
